Goal: Task Accomplishment & Management: Manage account settings

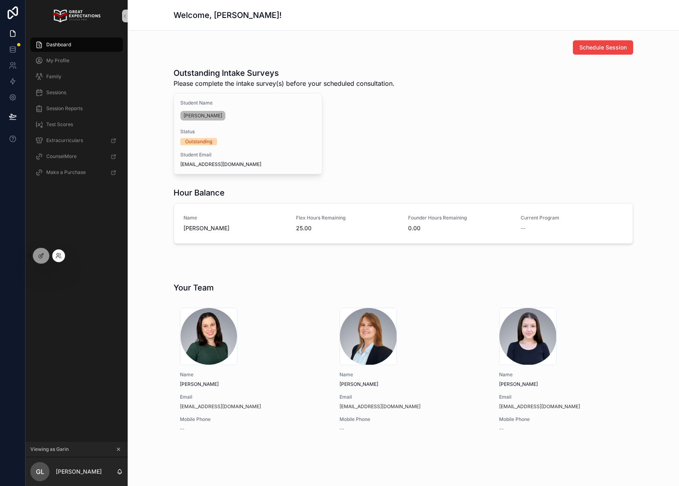
click at [63, 255] on div at bounding box center [58, 255] width 13 height 13
click at [56, 257] on icon at bounding box center [57, 258] width 3 height 2
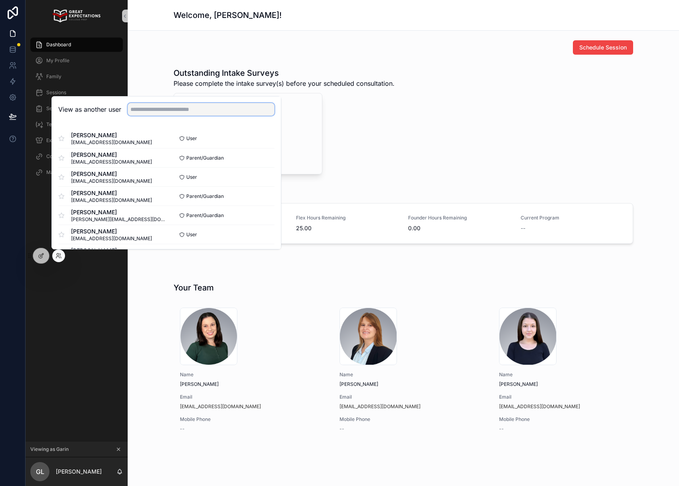
click at [172, 105] on input "text" at bounding box center [201, 109] width 147 height 13
type input "*"
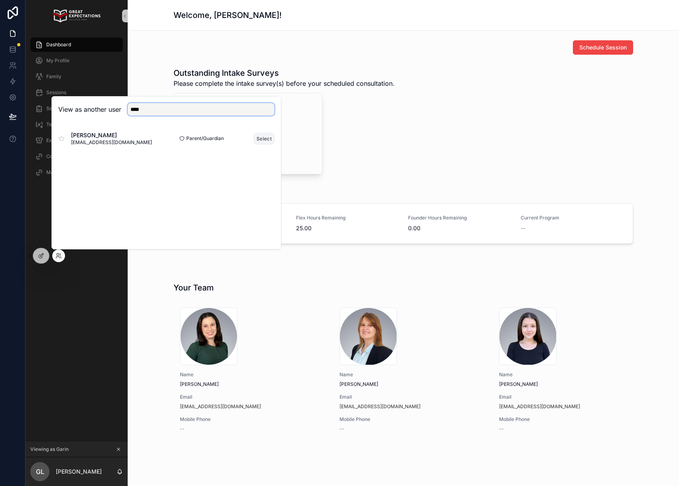
type input "****"
click at [255, 138] on button "Select" at bounding box center [264, 139] width 21 height 12
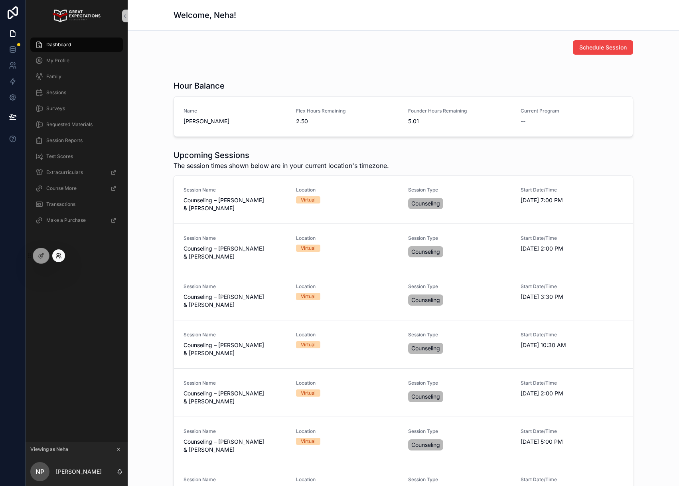
click at [61, 258] on icon at bounding box center [58, 256] width 6 height 6
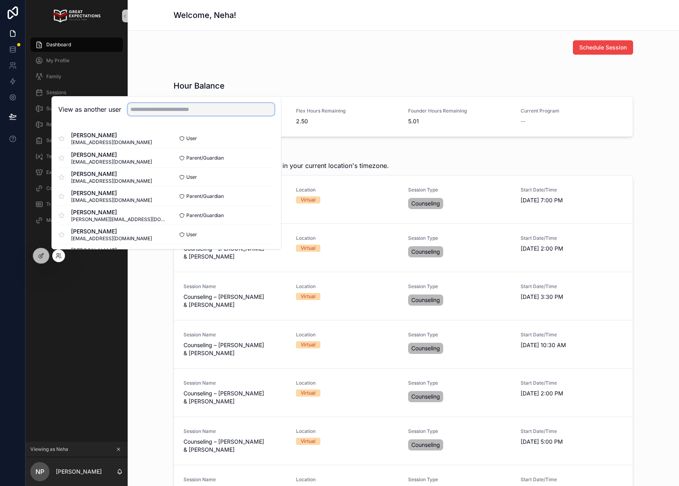
click at [192, 112] on input "text" at bounding box center [201, 109] width 147 height 13
click at [296, 47] on div "Schedule Session" at bounding box center [404, 47] width 460 height 14
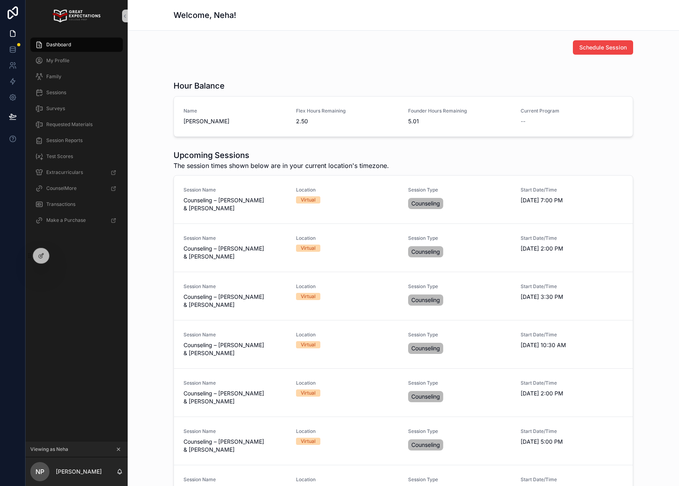
click at [85, 39] on div "Dashboard" at bounding box center [76, 44] width 83 height 13
click at [72, 42] on div "Dashboard" at bounding box center [76, 44] width 83 height 13
click at [87, 63] on div "My Profile" at bounding box center [76, 60] width 83 height 13
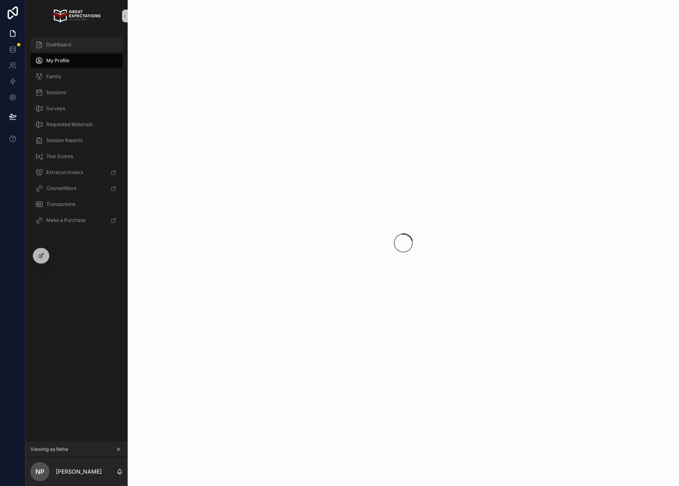
click at [80, 43] on div "Dashboard" at bounding box center [76, 44] width 83 height 13
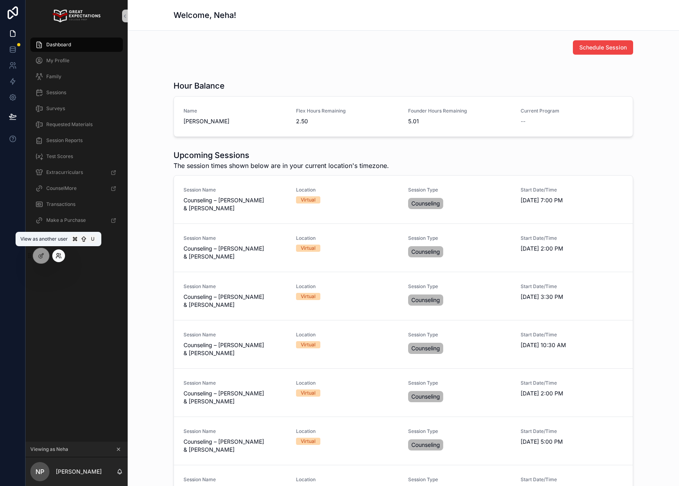
click at [55, 253] on icon at bounding box center [58, 256] width 6 height 6
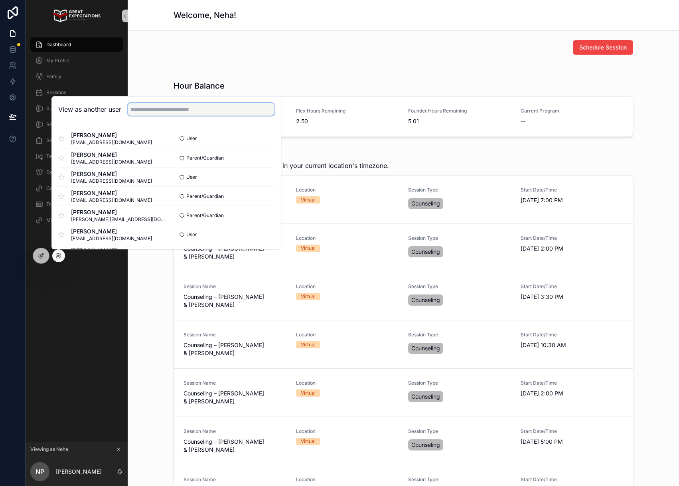
click at [153, 112] on input "text" at bounding box center [201, 109] width 147 height 13
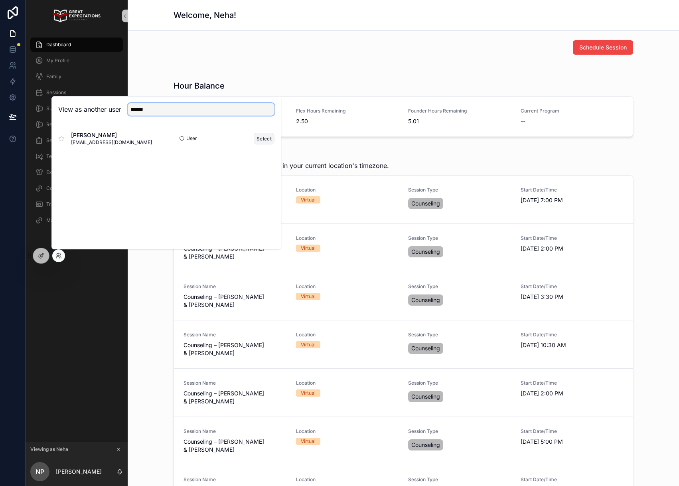
type input "******"
click at [269, 140] on button "Select" at bounding box center [264, 139] width 21 height 12
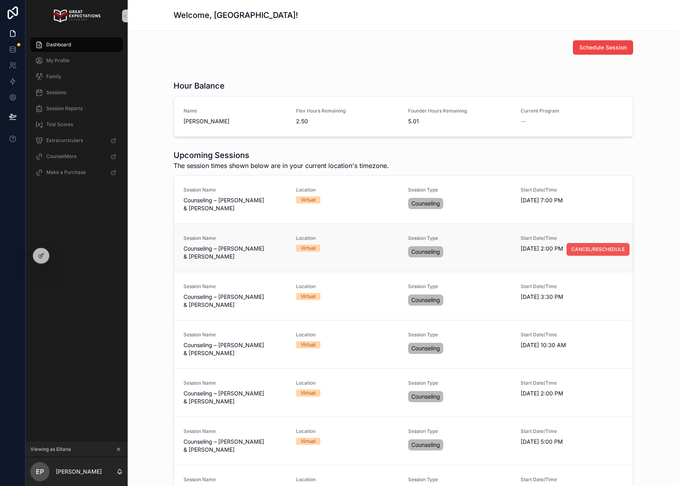
click at [578, 250] on span "CANCEL/RESCHEDULE" at bounding box center [597, 249] width 53 height 6
click at [6, 66] on link at bounding box center [12, 65] width 25 height 16
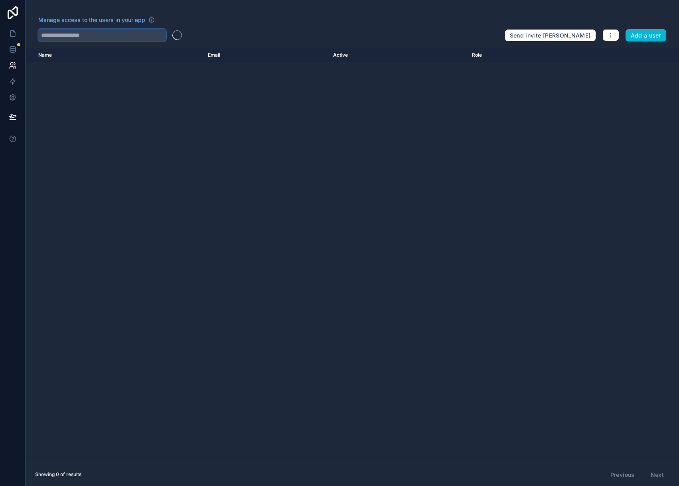
click at [80, 36] on input "text" at bounding box center [102, 35] width 128 height 13
drag, startPoint x: 117, startPoint y: 38, endPoint x: 30, endPoint y: 31, distance: 86.9
click at [30, 31] on div "Manage access to the users in your app ****** Send invite reminders Add a user" at bounding box center [353, 29] width 654 height 26
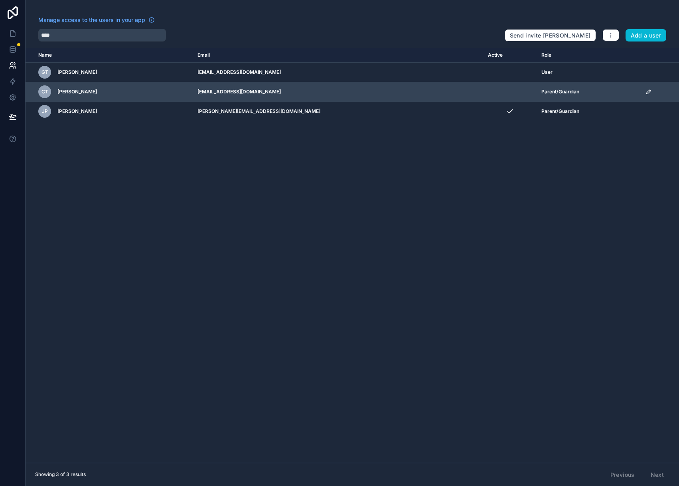
click at [646, 92] on icon "scrollable content" at bounding box center [649, 92] width 6 height 6
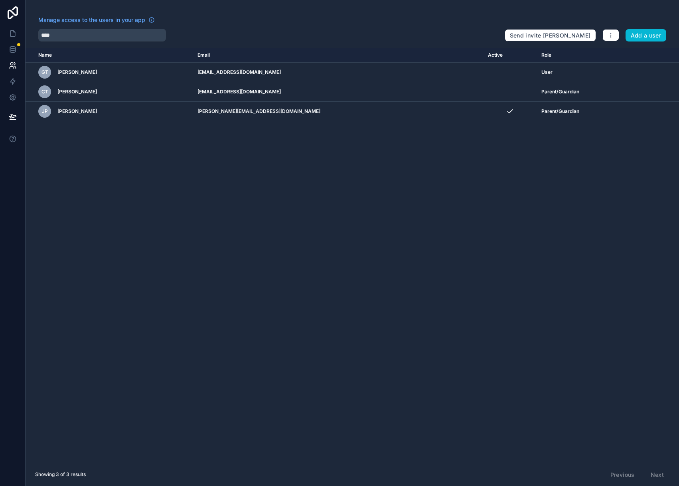
drag, startPoint x: 108, startPoint y: 23, endPoint x: 107, endPoint y: 27, distance: 4.5
click at [108, 24] on span "Manage access to the users in your app" at bounding box center [91, 20] width 107 height 8
click at [95, 34] on input "****" at bounding box center [102, 35] width 128 height 13
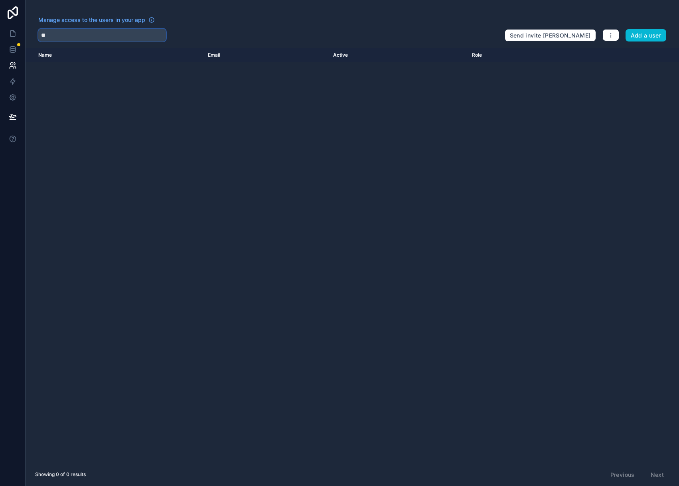
type input "*"
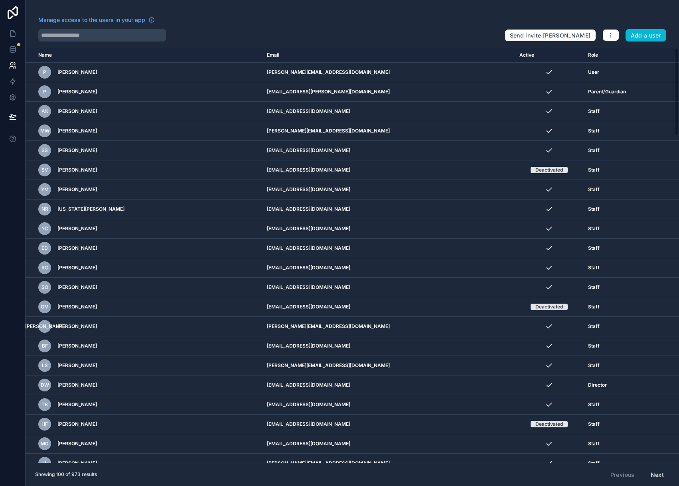
click at [290, 34] on div at bounding box center [268, 35] width 460 height 13
click at [125, 37] on input "text" at bounding box center [102, 35] width 128 height 13
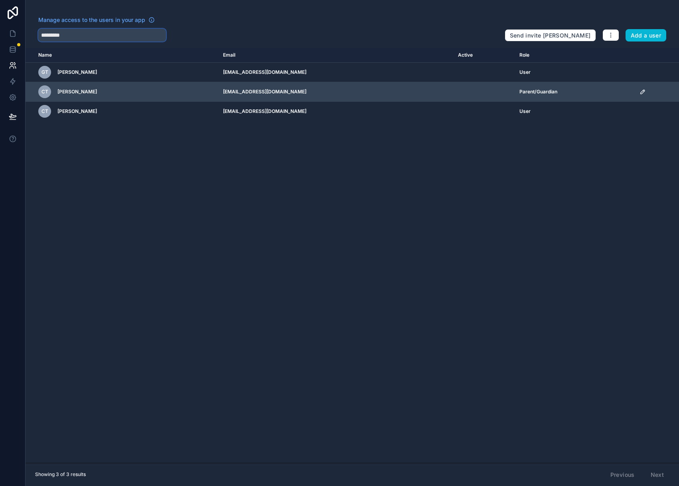
type input "*********"
click at [640, 89] on icon "scrollable content" at bounding box center [643, 92] width 6 height 6
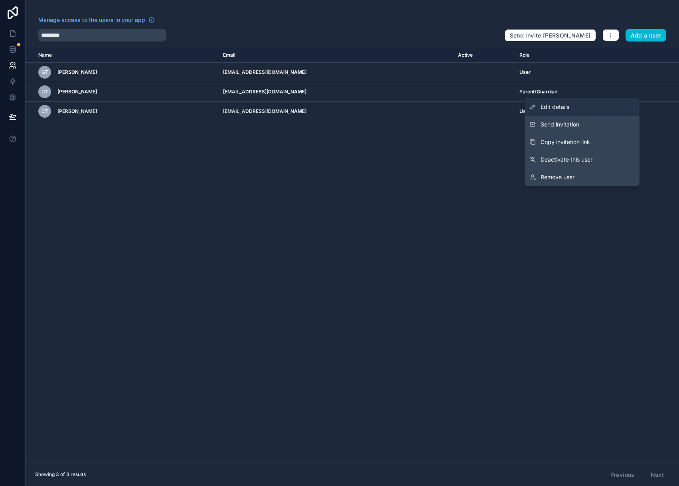
click at [607, 109] on link "Edit details" at bounding box center [582, 107] width 115 height 18
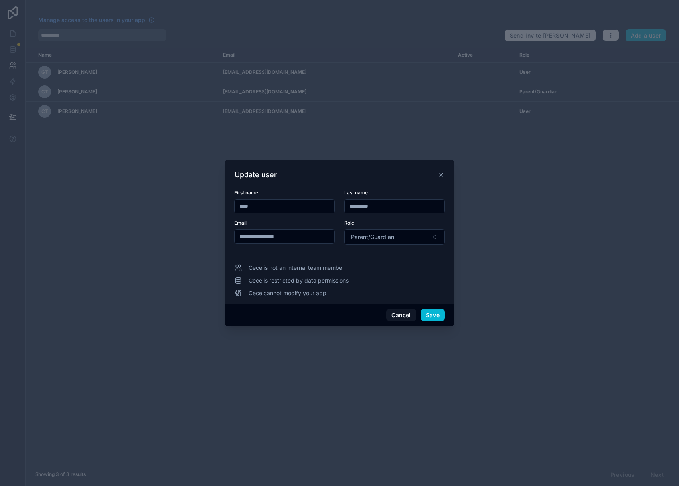
click at [261, 204] on input "****" at bounding box center [285, 206] width 100 height 11
drag, startPoint x: 256, startPoint y: 204, endPoint x: 236, endPoint y: 202, distance: 19.7
click at [236, 202] on input "****" at bounding box center [285, 206] width 100 height 11
type input "*******"
click at [443, 314] on button "Save" at bounding box center [433, 315] width 24 height 13
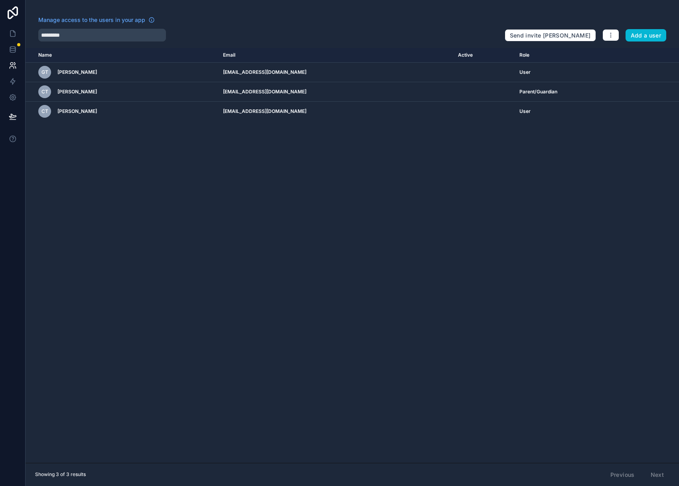
click at [443, 314] on div "Name Email Active Role userTable.email GT George Terpening georgeterpening@gmai…" at bounding box center [353, 255] width 654 height 415
click at [15, 36] on icon at bounding box center [12, 34] width 5 height 6
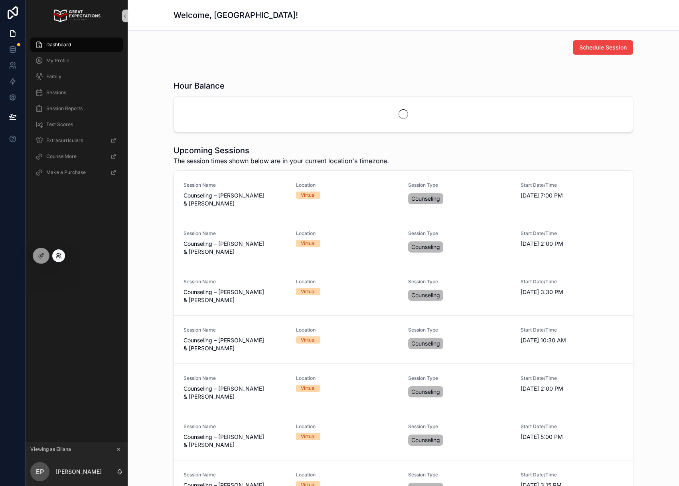
click at [60, 256] on icon at bounding box center [58, 256] width 6 height 6
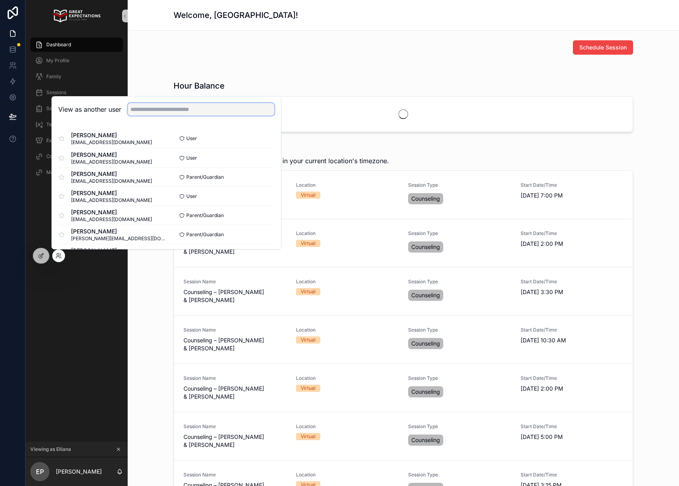
click at [134, 107] on input "text" at bounding box center [201, 109] width 147 height 13
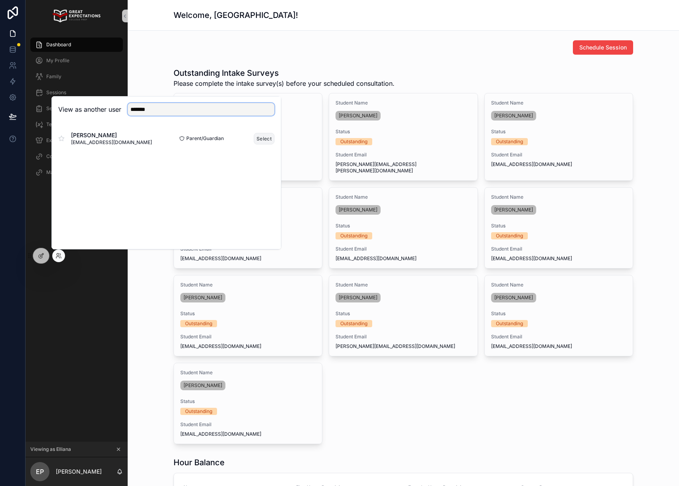
type input "*******"
click at [255, 137] on button "Select" at bounding box center [264, 139] width 21 height 12
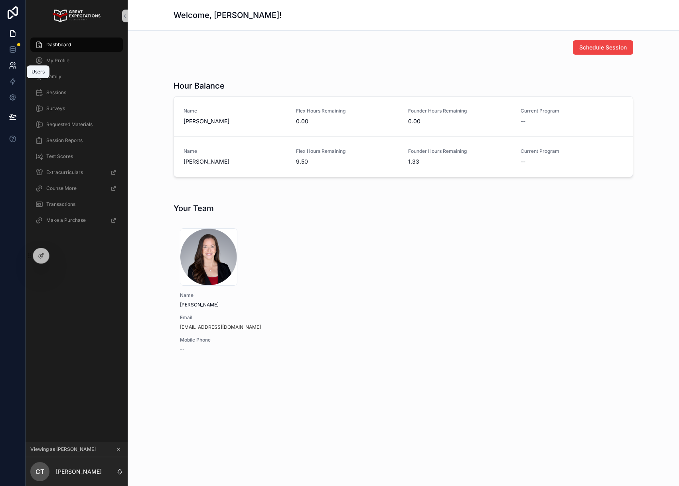
click at [13, 67] on icon at bounding box center [12, 68] width 4 height 2
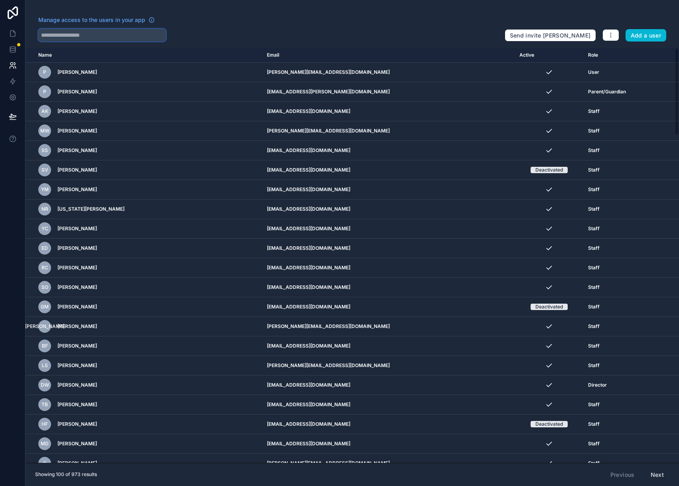
click at [77, 39] on input "text" at bounding box center [102, 35] width 128 height 13
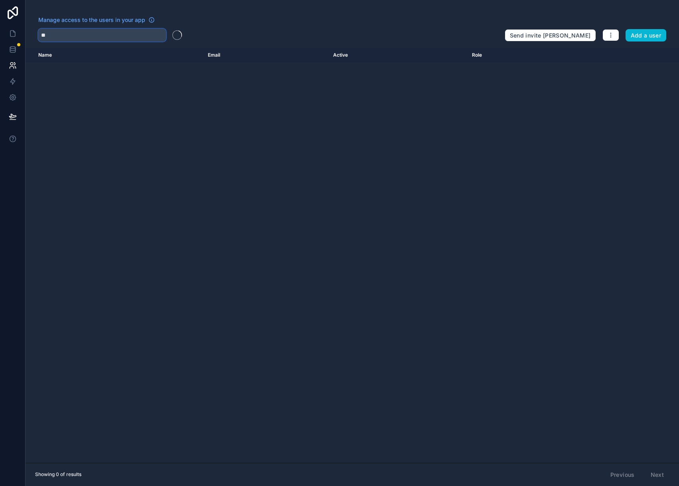
type input "*"
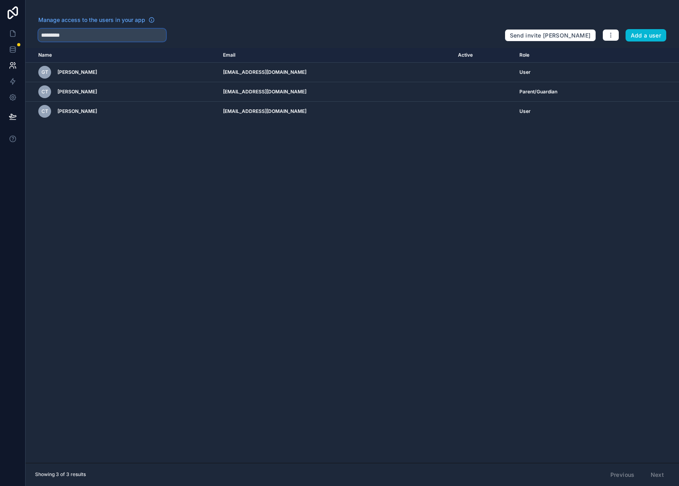
type input "*********"
click at [10, 32] on icon at bounding box center [12, 34] width 5 height 6
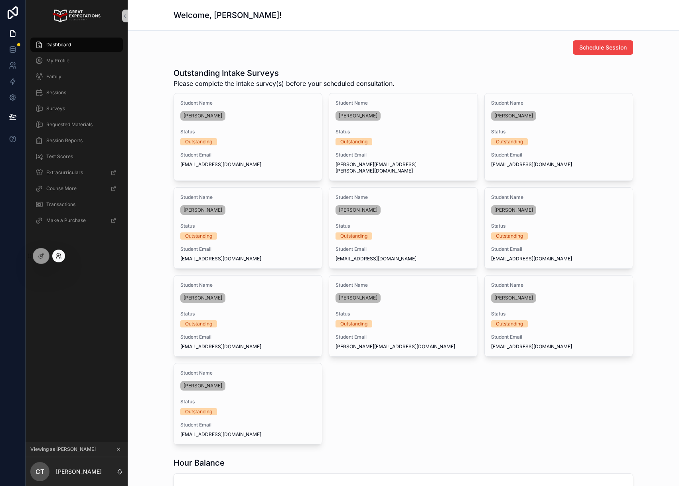
click at [55, 258] on icon at bounding box center [58, 256] width 6 height 6
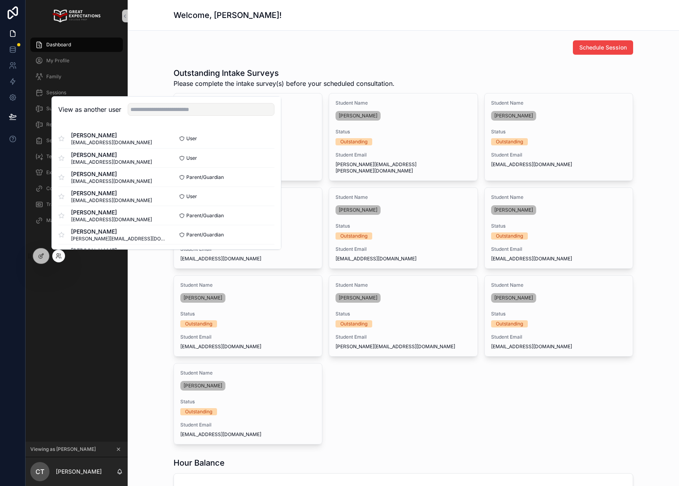
click at [166, 120] on div "View as another user" at bounding box center [166, 110] width 229 height 26
click at [165, 116] on div "View as another user" at bounding box center [166, 110] width 229 height 26
click at [166, 111] on input "text" at bounding box center [201, 109] width 147 height 13
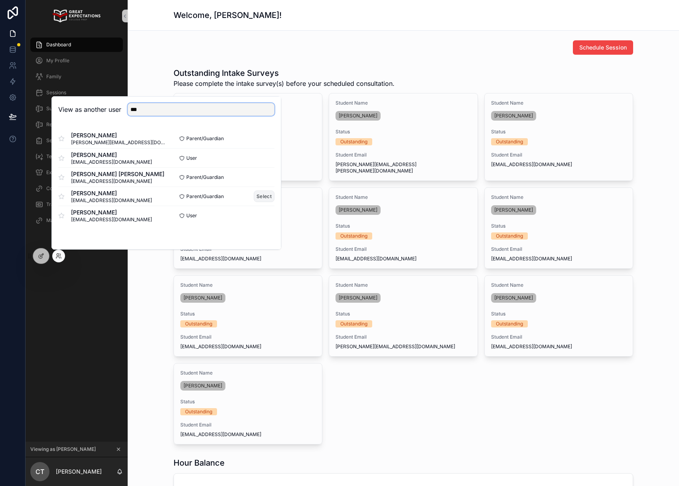
type input "***"
click at [269, 196] on button "Select" at bounding box center [264, 196] width 21 height 12
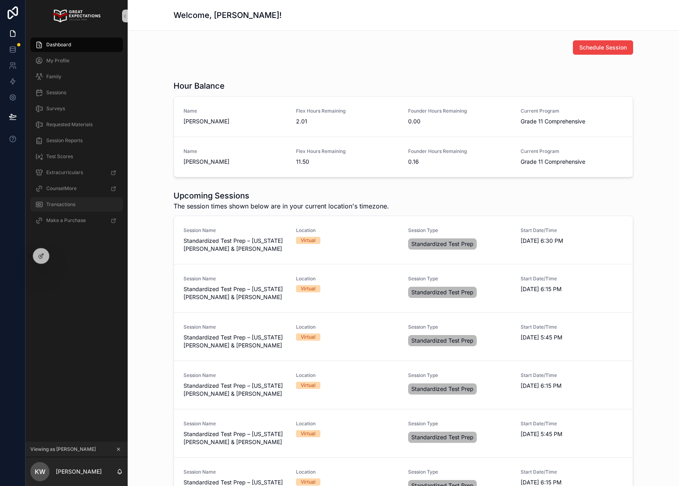
click at [73, 204] on span "Transactions" at bounding box center [60, 204] width 29 height 6
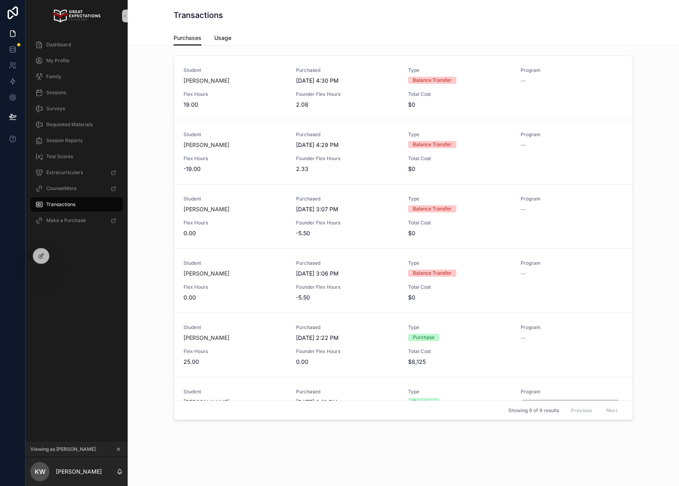
click at [231, 39] on span "Usage" at bounding box center [222, 38] width 17 height 8
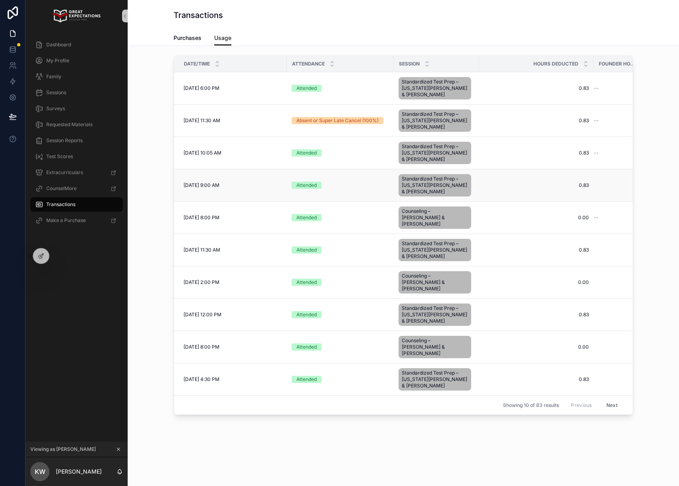
scroll to position [0, 22]
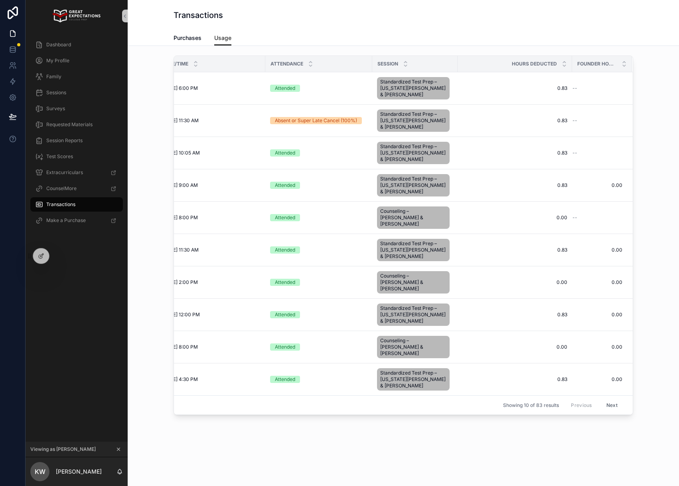
click at [616, 399] on button "Next" at bounding box center [612, 405] width 22 height 12
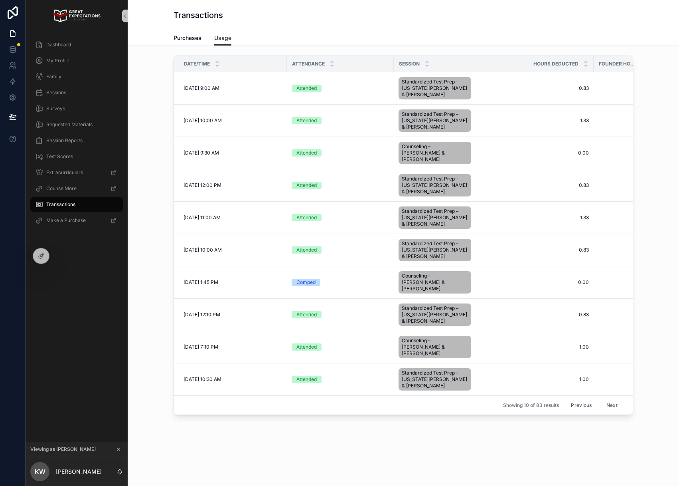
scroll to position [0, 22]
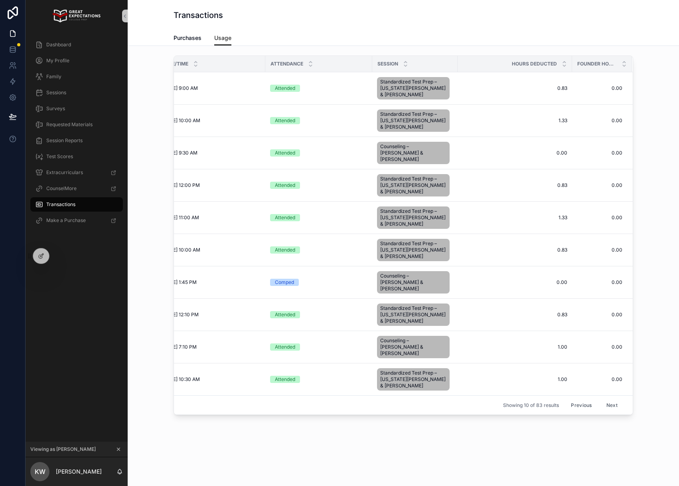
click at [618, 399] on button "Next" at bounding box center [612, 405] width 22 height 12
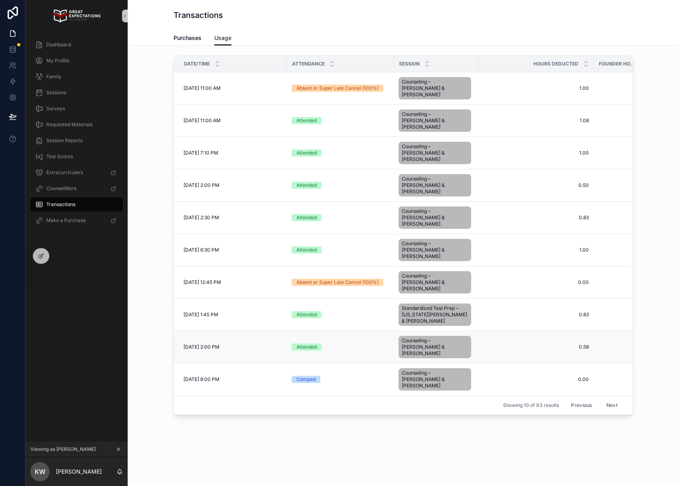
scroll to position [0, 22]
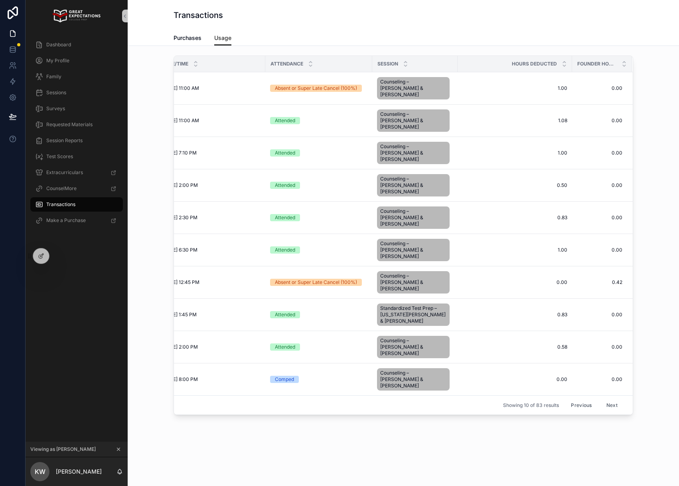
click at [611, 399] on button "Next" at bounding box center [612, 405] width 22 height 12
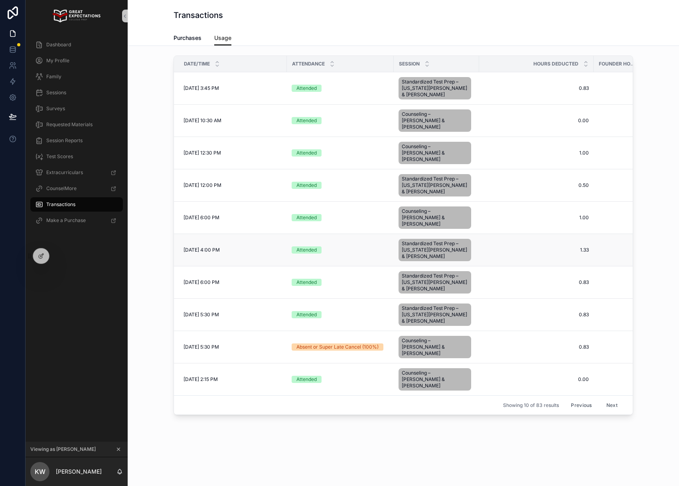
scroll to position [0, 22]
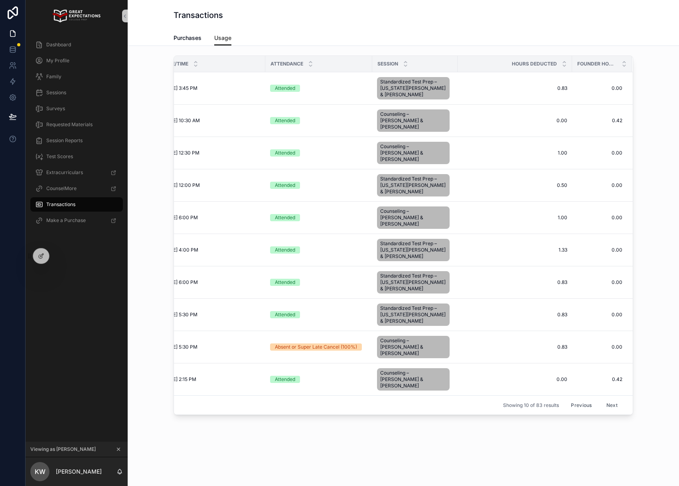
click at [614, 399] on button "Next" at bounding box center [612, 405] width 22 height 12
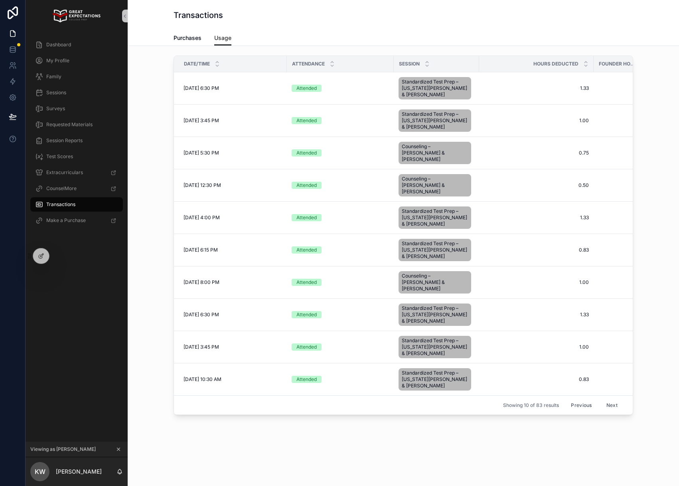
click at [443, 449] on div "Date/Time Attendance Session Hours Deducted Founder Hours Deducted 6/3/2025 6:3…" at bounding box center [403, 259] width 551 height 426
click at [55, 45] on span "Dashboard" at bounding box center [58, 44] width 25 height 6
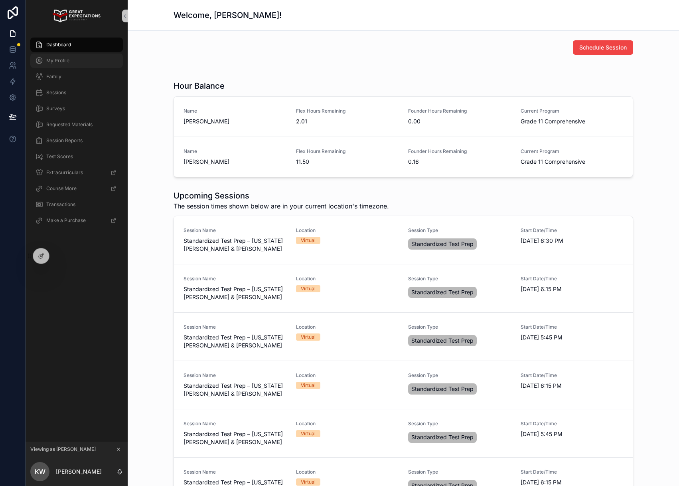
drag, startPoint x: 58, startPoint y: 63, endPoint x: 57, endPoint y: 57, distance: 6.4
click at [58, 63] on span "My Profile" at bounding box center [57, 60] width 23 height 6
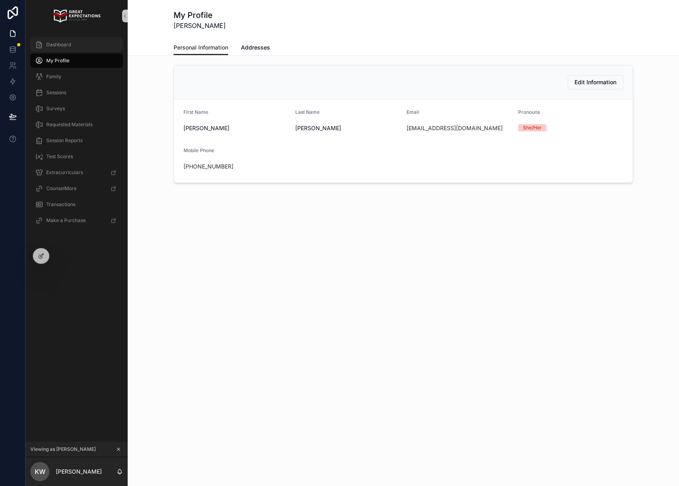
click at [67, 42] on span "Dashboard" at bounding box center [58, 44] width 25 height 6
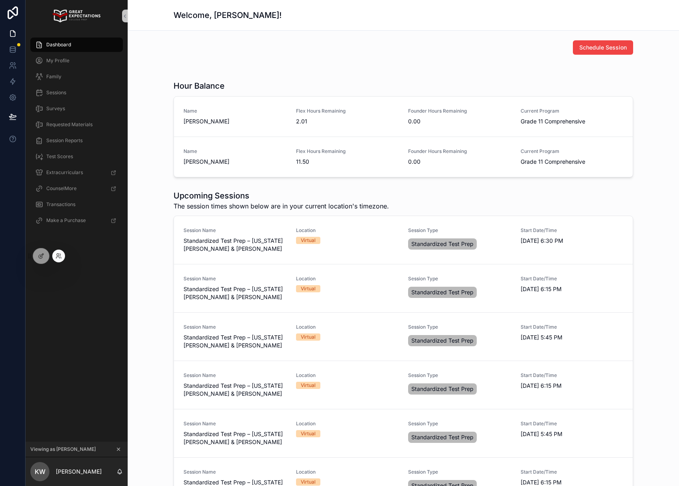
click at [54, 257] on div at bounding box center [58, 255] width 13 height 13
click at [57, 257] on icon at bounding box center [57, 258] width 3 height 2
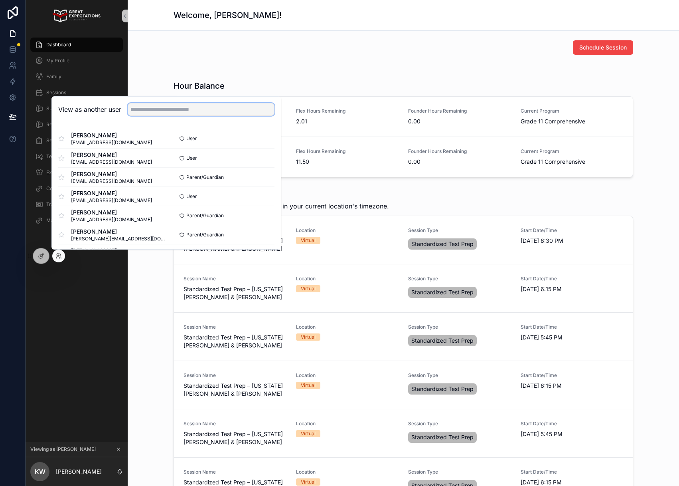
click at [169, 103] on input "text" at bounding box center [201, 109] width 147 height 13
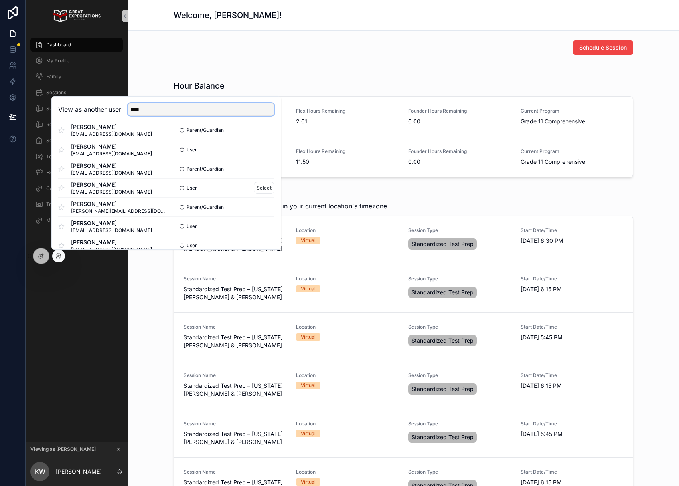
scroll to position [135, 0]
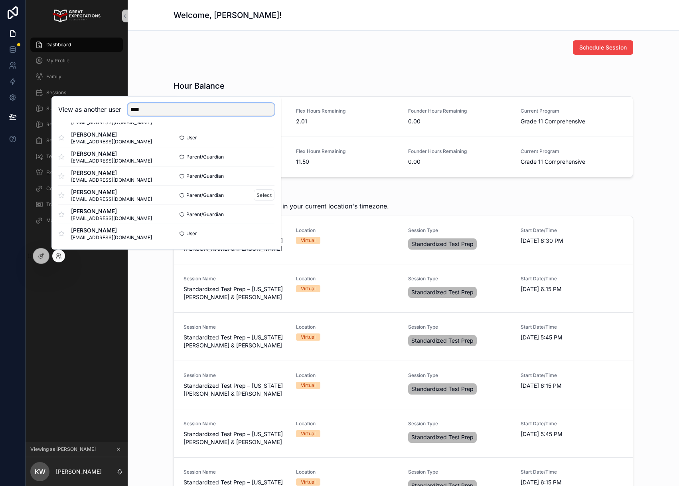
type input "****"
click at [103, 197] on span "sharonsteiglitz@gmail.com" at bounding box center [111, 199] width 81 height 6
click at [261, 197] on button "Select" at bounding box center [264, 195] width 21 height 12
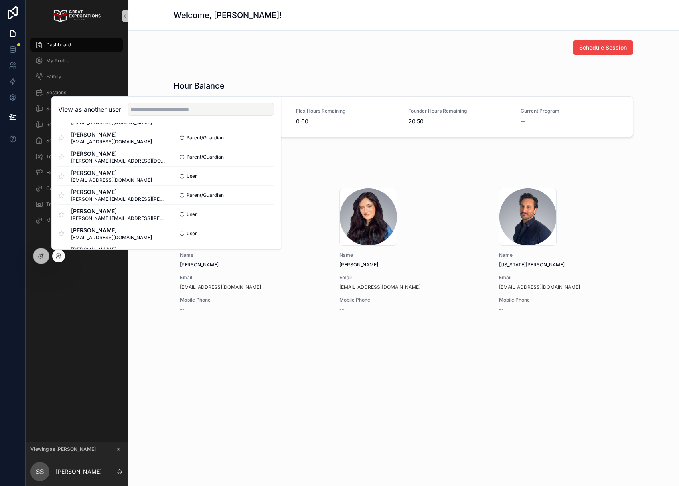
click at [375, 373] on div "Schedule Session Hour Balance Name Skyler Steiglitz Flex Hours Remaining 0.00 F…" at bounding box center [403, 204] width 551 height 347
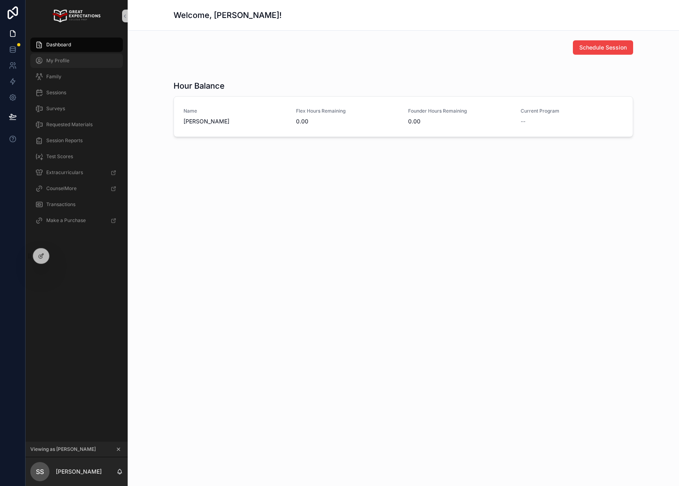
click at [94, 59] on div "My Profile" at bounding box center [76, 60] width 83 height 13
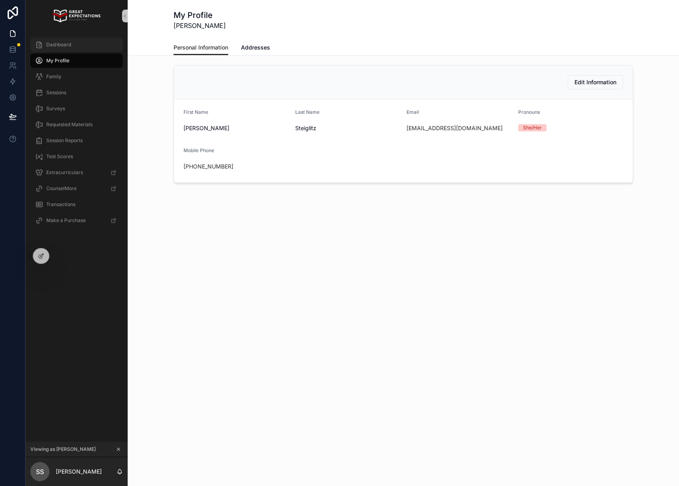
click at [84, 45] on div "Dashboard" at bounding box center [76, 44] width 83 height 13
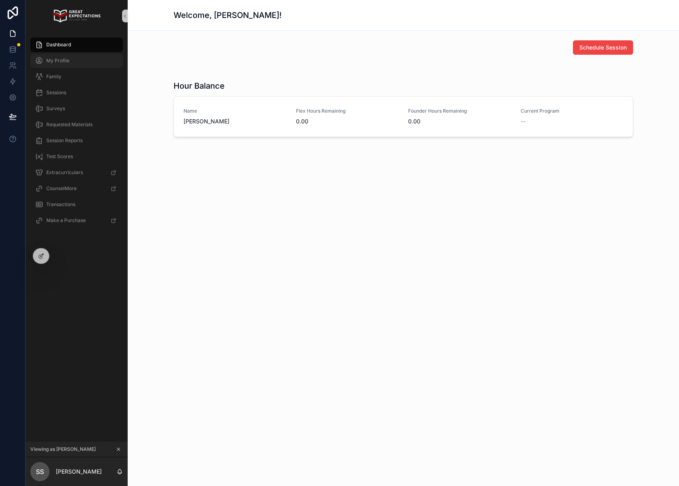
click at [71, 61] on div "My Profile" at bounding box center [76, 60] width 83 height 13
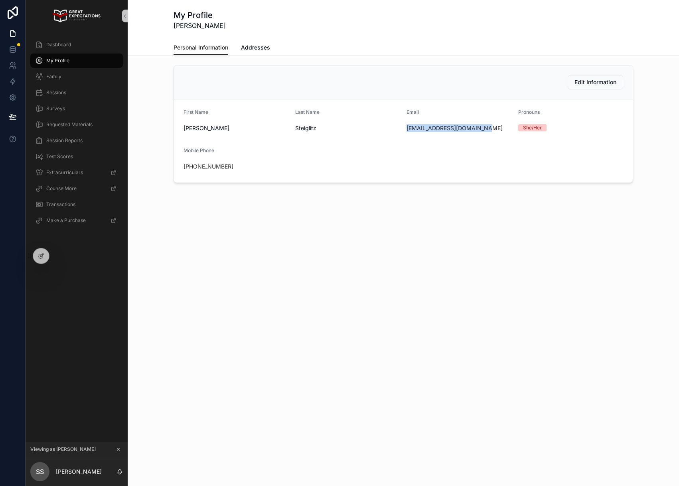
drag, startPoint x: 488, startPoint y: 130, endPoint x: 405, endPoint y: 130, distance: 83.4
click at [405, 130] on form "First Name Sharon Last Name Steiglitz Email sharonsteiglitz@gmail.com Pronouns …" at bounding box center [403, 140] width 459 height 83
copy link "sharonsteiglitz@gmail.com"
click at [54, 258] on div at bounding box center [58, 255] width 13 height 13
click at [59, 257] on icon at bounding box center [58, 256] width 6 height 6
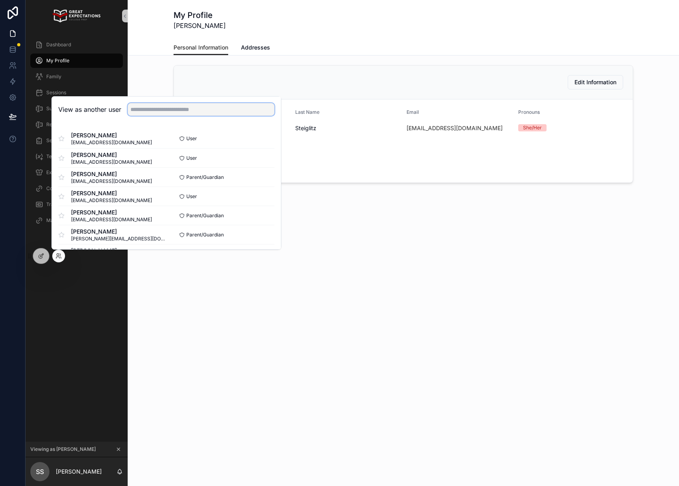
click at [154, 113] on input "text" at bounding box center [201, 109] width 147 height 13
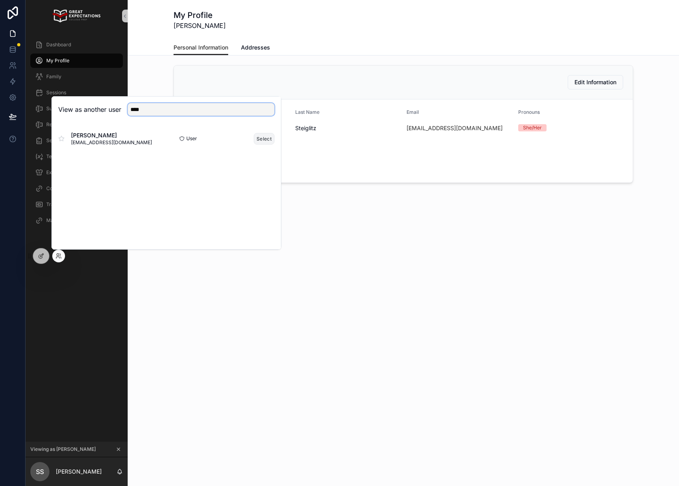
type input "****"
click at [266, 138] on button "Select" at bounding box center [264, 139] width 21 height 12
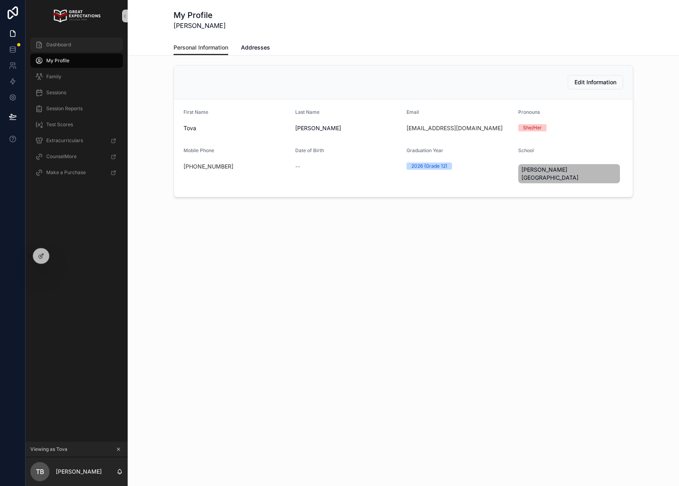
click at [61, 48] on div "Dashboard" at bounding box center [76, 44] width 83 height 13
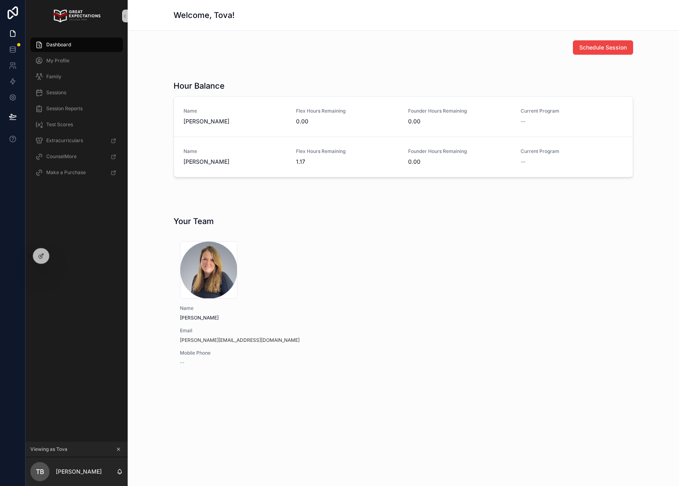
click at [415, 297] on div "671fa632b3e5b4781289dff0_Katie_Charles1 .png Name [PERSON_NAME] Email [PERSON_N…" at bounding box center [404, 303] width 460 height 145
click at [67, 222] on div "Dashboard My Profile Family Sessions Session Reports Test Scores Extracurricula…" at bounding box center [77, 236] width 102 height 409
click at [79, 216] on div "Dashboard My Profile Family Sessions Session Reports Test Scores Extracurricula…" at bounding box center [77, 236] width 102 height 409
click at [274, 194] on div "Schedule Session Hour Balance Name [PERSON_NAME] Flex Hours Remaining 0.00 Foun…" at bounding box center [403, 231] width 551 height 400
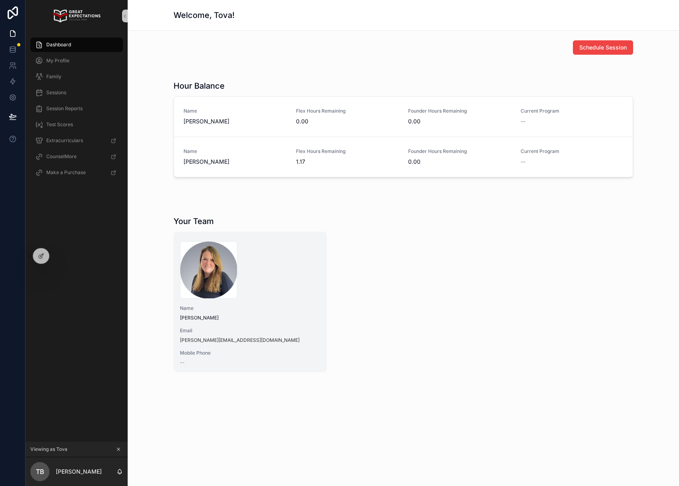
click at [302, 239] on div "671fa632b3e5b4781289dff0_Katie_Charles1 .png" at bounding box center [250, 268] width 140 height 61
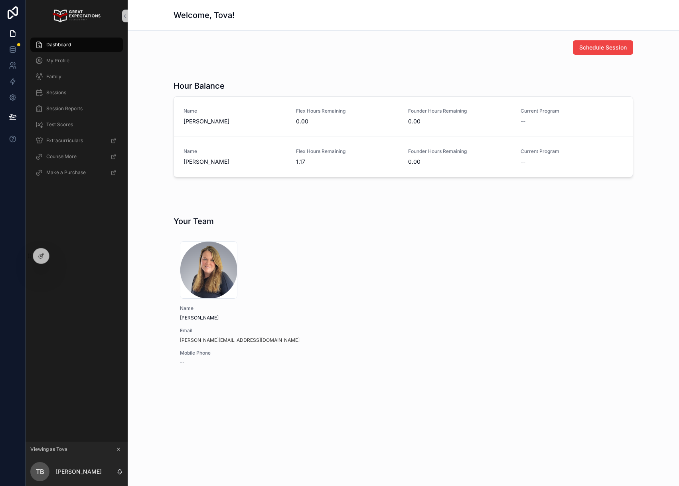
click at [336, 214] on div "Your Team 671fa632b3e5b4781289dff0_Katie_Charles1 .png Name [PERSON_NAME] Email…" at bounding box center [403, 296] width 539 height 168
